Goal: Transaction & Acquisition: Purchase product/service

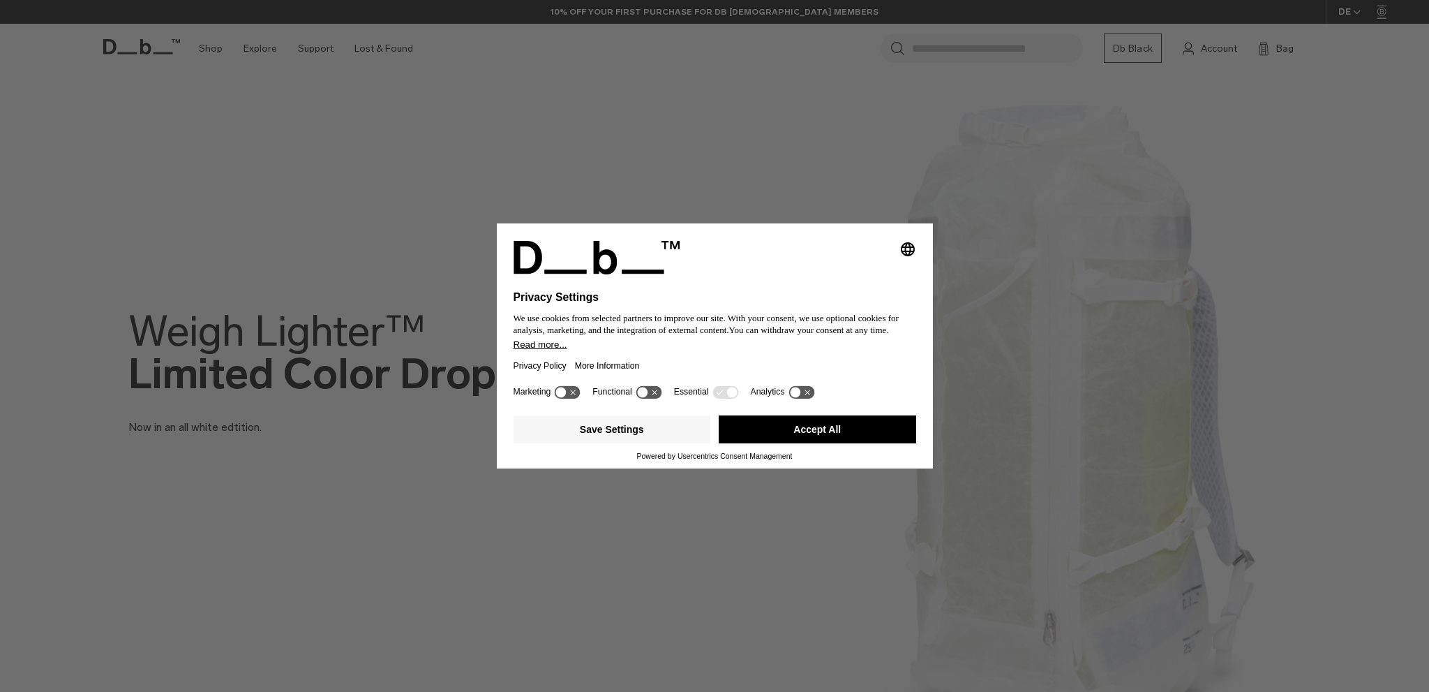
click at [858, 432] on button "Accept All" at bounding box center [817, 429] width 197 height 28
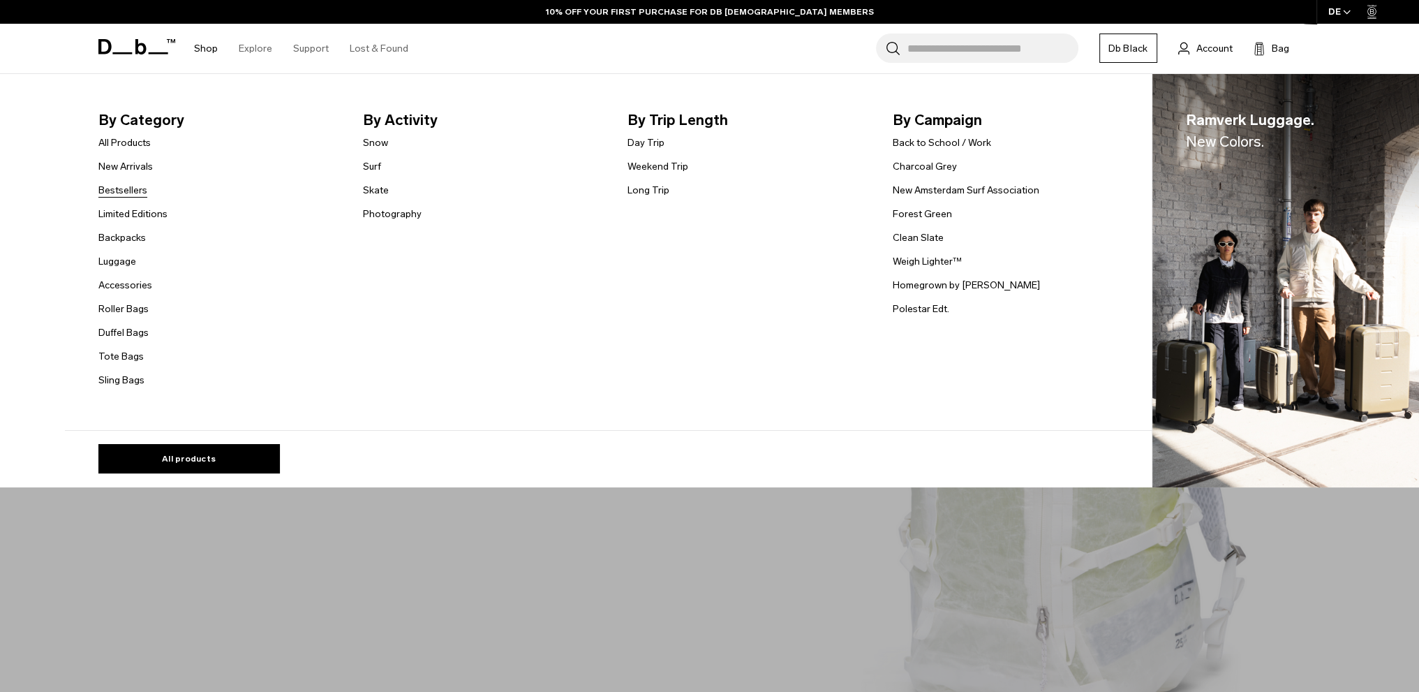
click at [145, 188] on link "Bestsellers" at bounding box center [122, 190] width 49 height 15
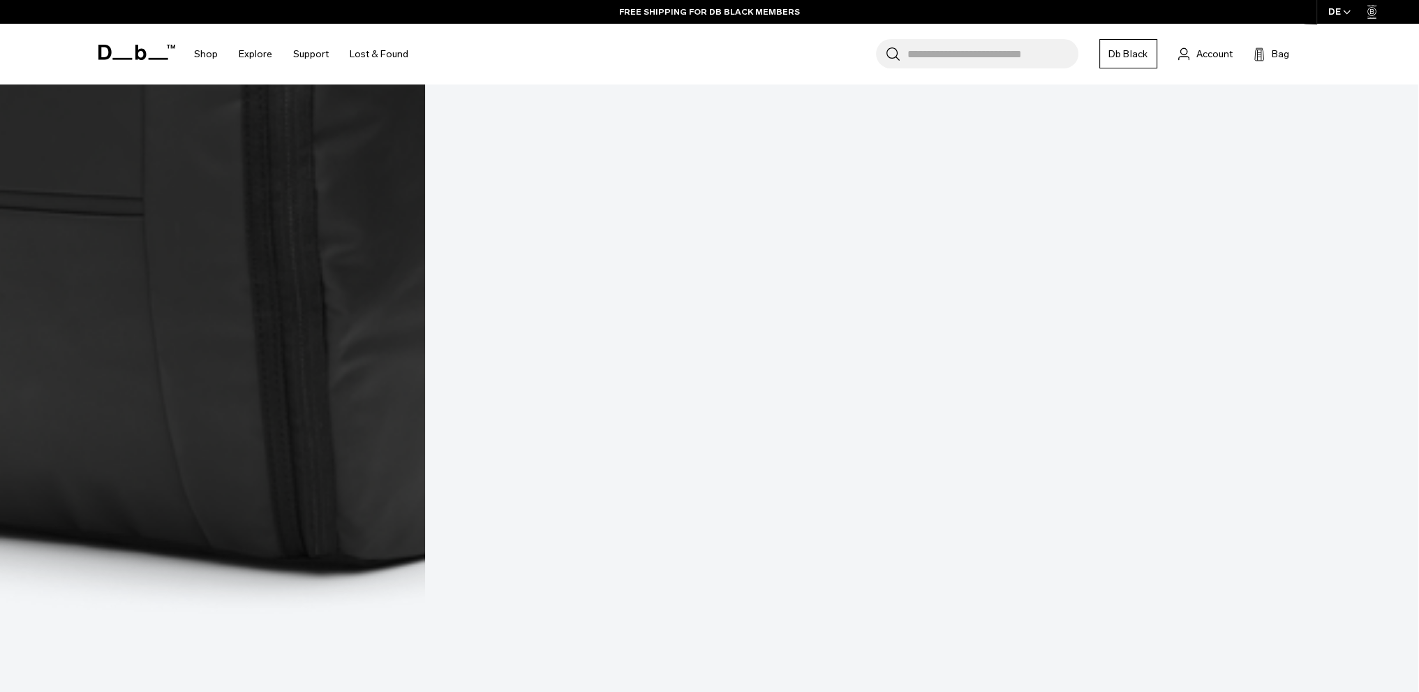
scroll to position [1326, 0]
